Goal: Task Accomplishment & Management: Manage account settings

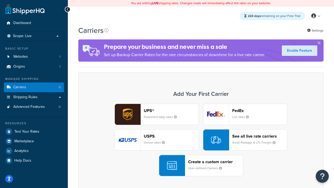
click at [201, 140] on div "UPS® Published daily rates FedEx List rates USPS Online rates See all live rate…" at bounding box center [201, 140] width 235 height 73
click at [260, 110] on header "FedEx" at bounding box center [259, 110] width 55 height 5
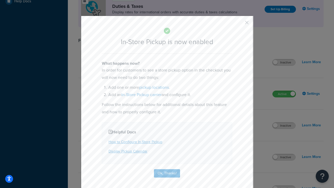
click at [239, 24] on button "button" at bounding box center [239, 24] width 1 height 1
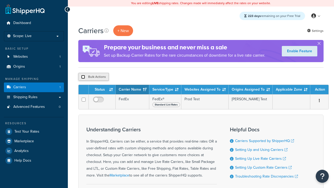
click at [83, 77] on input "checkbox" at bounding box center [83, 77] width 4 height 4
checkbox input "true"
click at [0, 0] on button "Delete" at bounding box center [0, 0] width 0 height 0
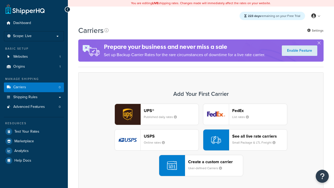
click at [157, 140] on div "USPS Online rates" at bounding box center [171, 140] width 55 height 13
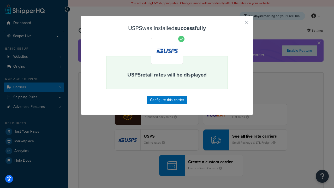
click at [239, 24] on button "button" at bounding box center [239, 24] width 1 height 1
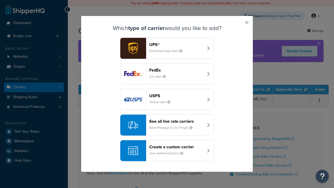
click at [167, 125] on div "See all live rate carriers Small Package & LTL Freight" at bounding box center [176, 125] width 55 height 13
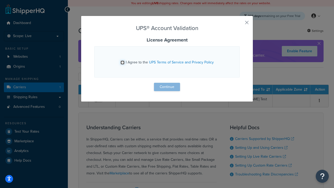
click at [122, 62] on input "I Agree to the UPS Terms of Service and Privacy Policy" at bounding box center [123, 63] width 4 height 4
checkbox input "true"
click at [167, 87] on button "Continue" at bounding box center [167, 87] width 26 height 8
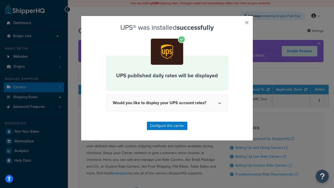
click at [239, 24] on button "button" at bounding box center [239, 24] width 1 height 1
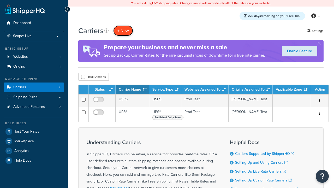
click at [123, 31] on button "+ New" at bounding box center [123, 30] width 20 height 11
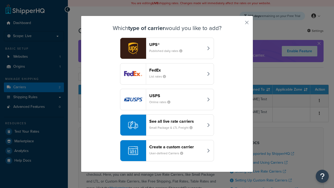
click at [177, 70] on header "FedEx" at bounding box center [176, 70] width 55 height 5
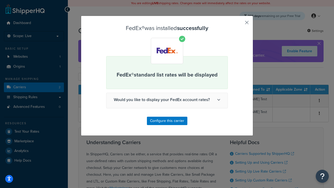
click at [239, 24] on button "button" at bounding box center [239, 24] width 1 height 1
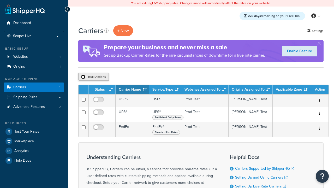
click at [83, 77] on input "checkbox" at bounding box center [83, 77] width 4 height 4
checkbox input "true"
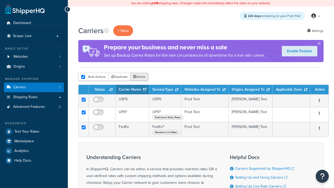
click at [140, 77] on button "Delete" at bounding box center [139, 77] width 18 height 8
